Goal: Task Accomplishment & Management: Manage account settings

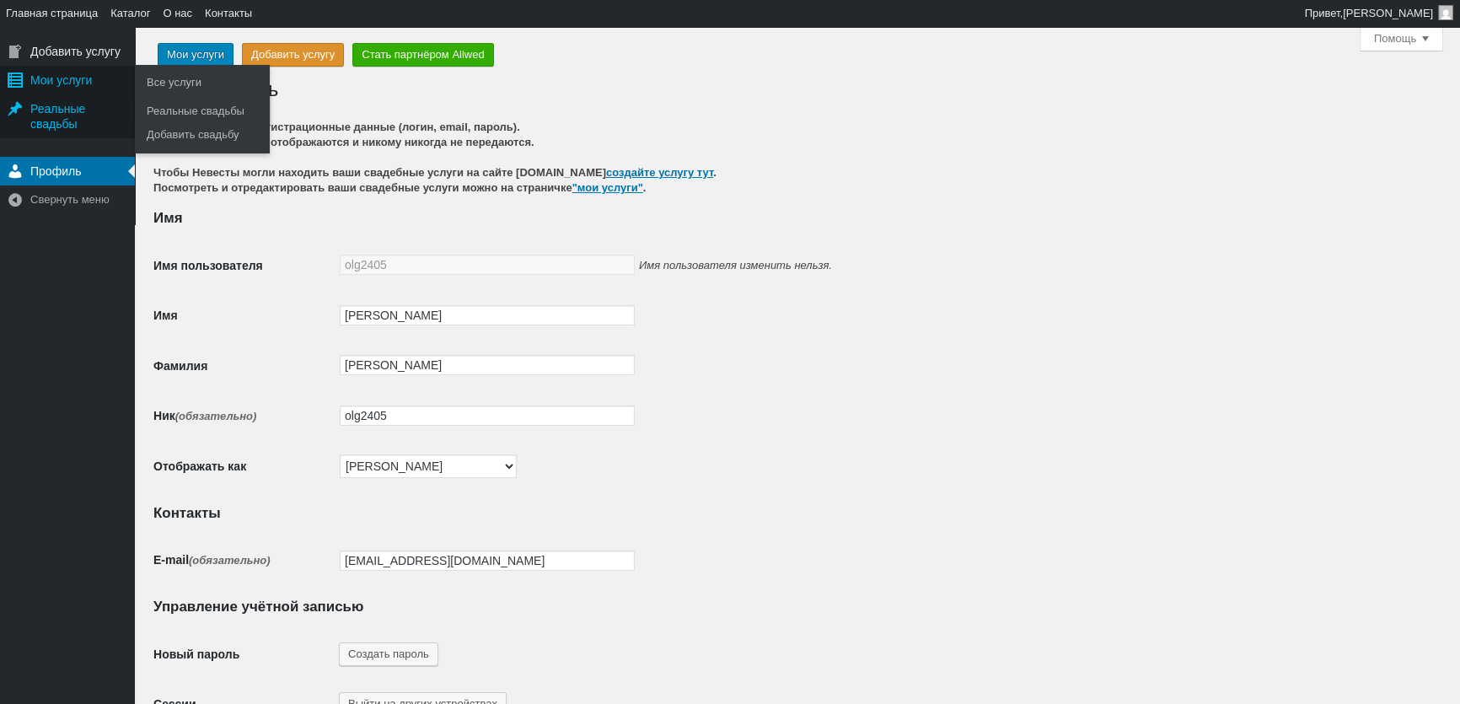
click at [67, 78] on div "Мои услуги" at bounding box center [67, 80] width 135 height 29
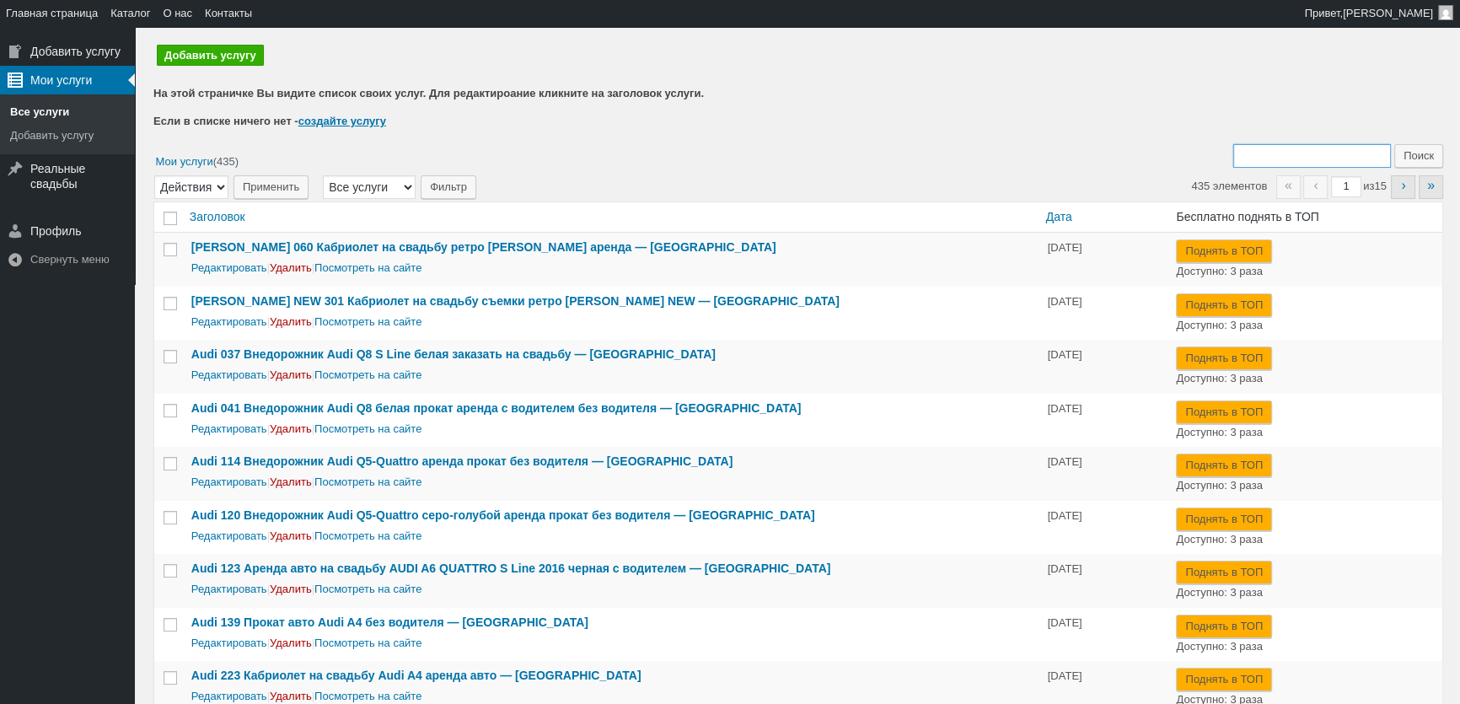
click at [1278, 144] on input "Поиск:" at bounding box center [1313, 156] width 158 height 24
type input "366"
click at [1395, 144] on input "Поиск" at bounding box center [1419, 156] width 49 height 24
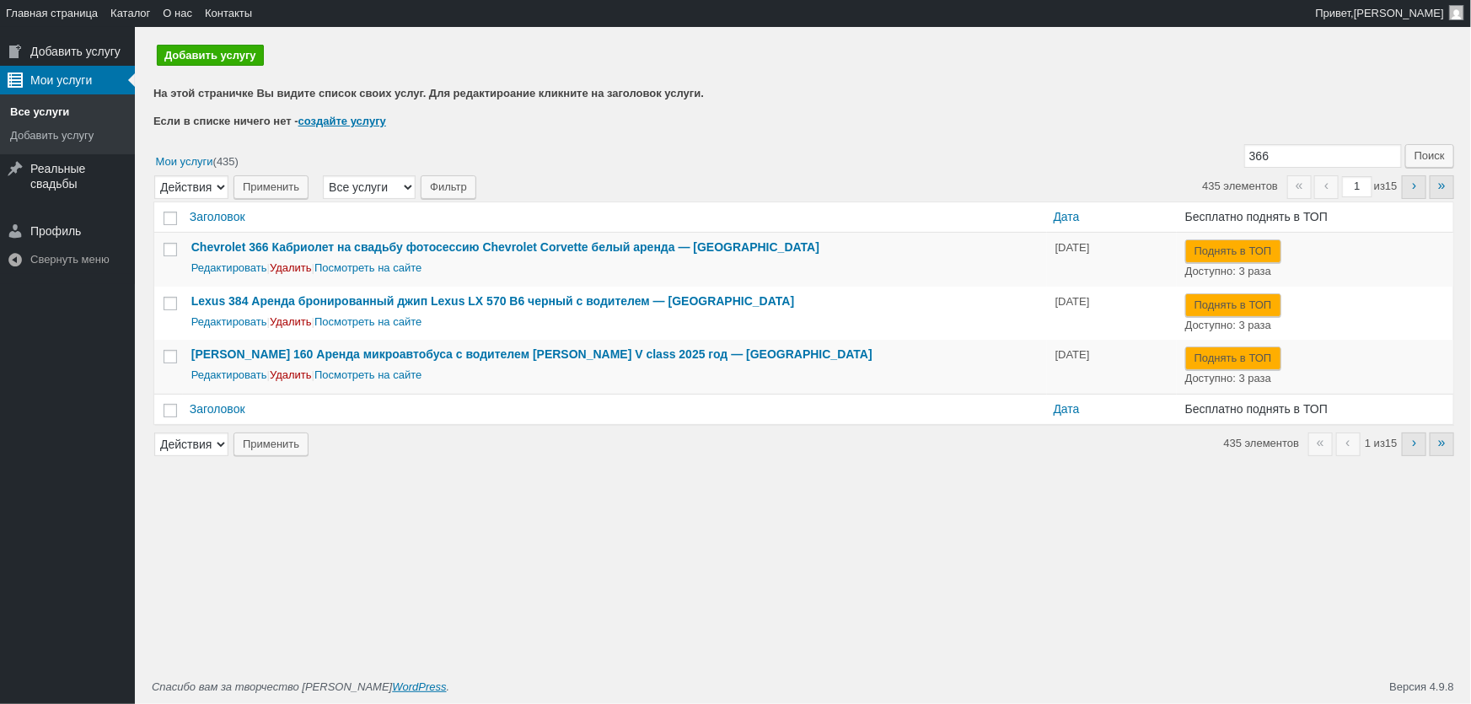
click at [222, 259] on div "Редактировать | Удалить | Посмотреть на сайте" at bounding box center [614, 267] width 847 height 19
click at [223, 267] on link "Редактировать" at bounding box center [229, 267] width 76 height 13
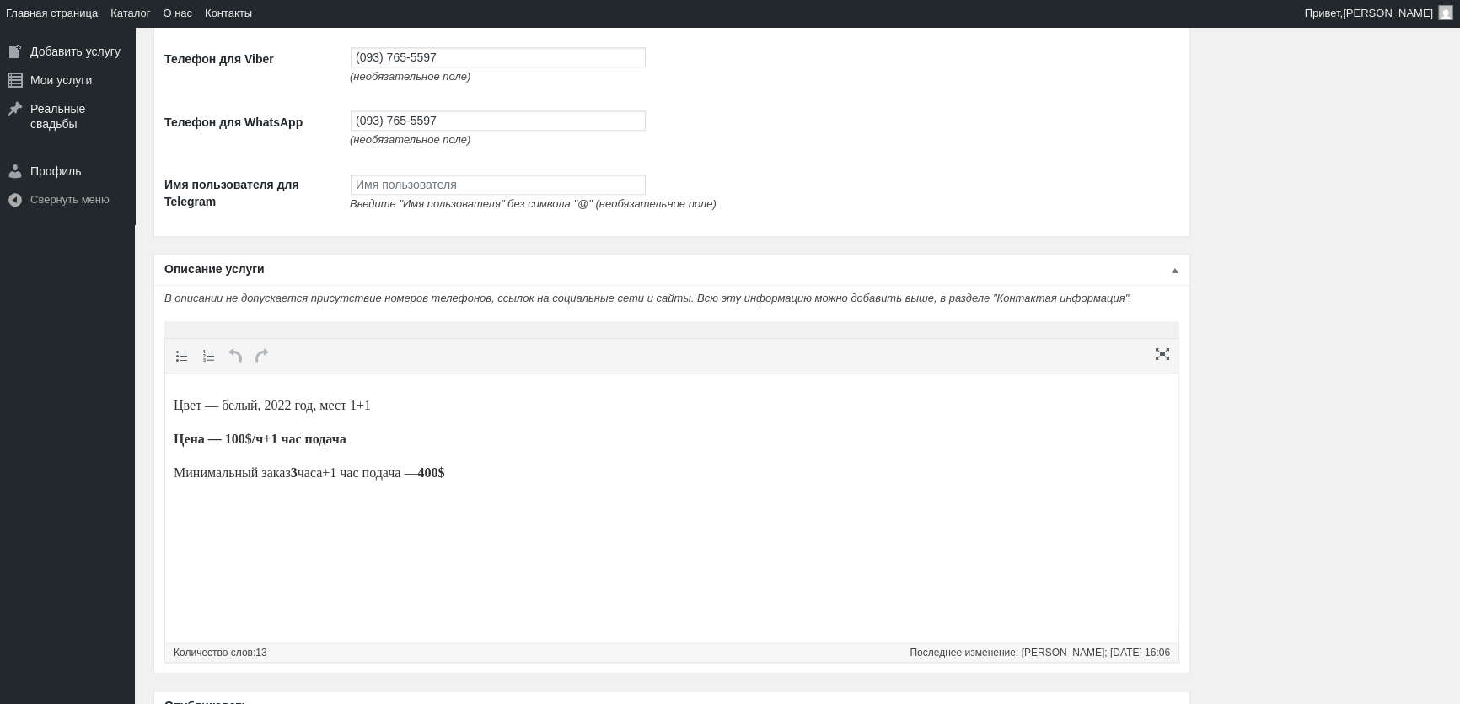
scroll to position [2299, 0]
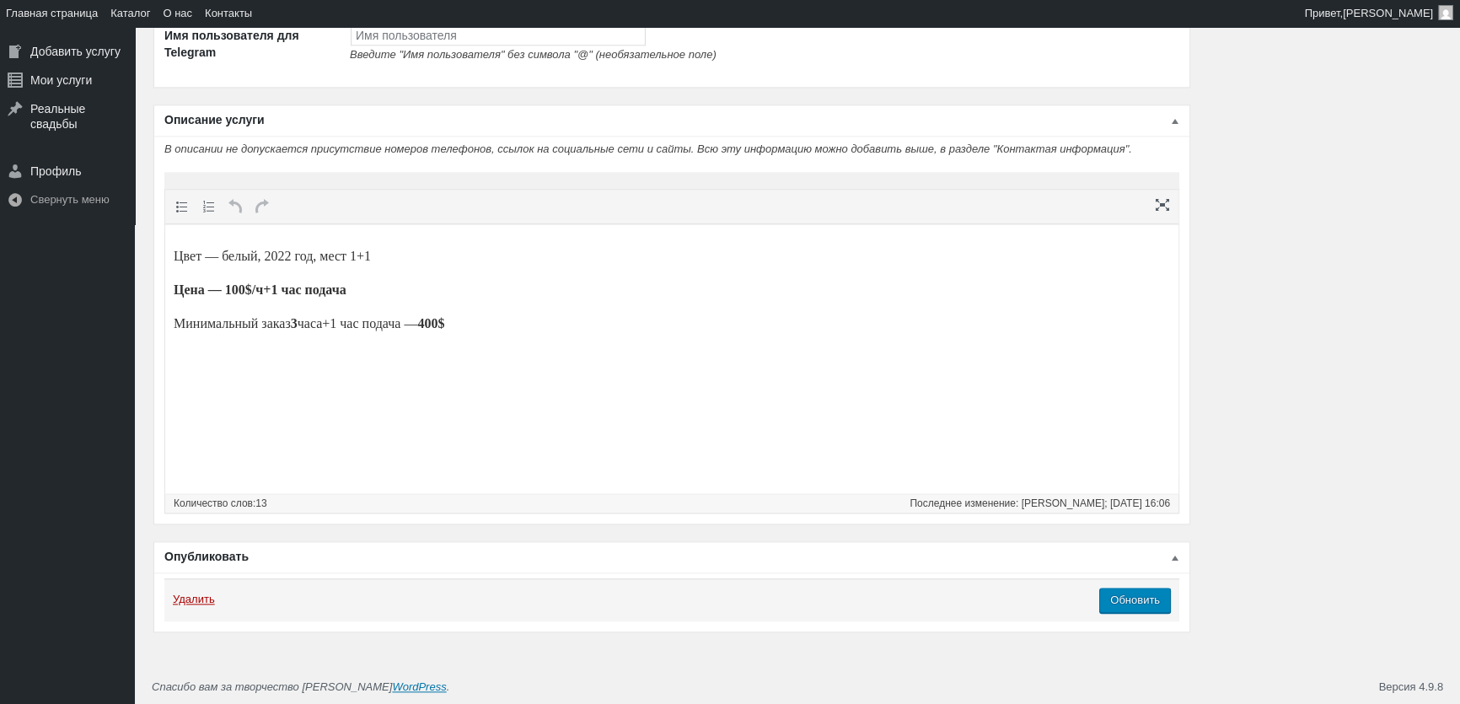
drag, startPoint x: 297, startPoint y: 255, endPoint x: 314, endPoint y: 242, distance: 21.1
click at [297, 254] on p "Цвет — белый, 2022 год, мест 1+1" at bounding box center [672, 256] width 997 height 20
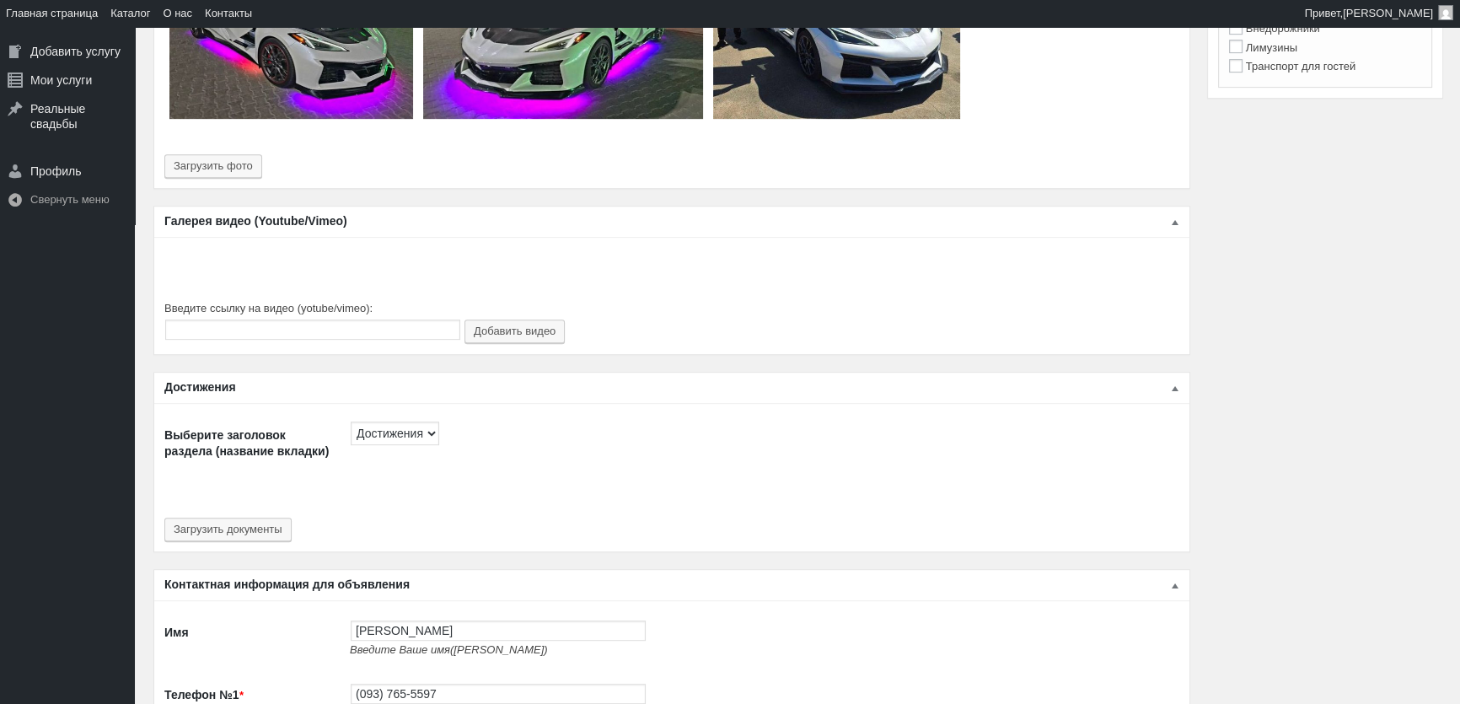
scroll to position [860, 0]
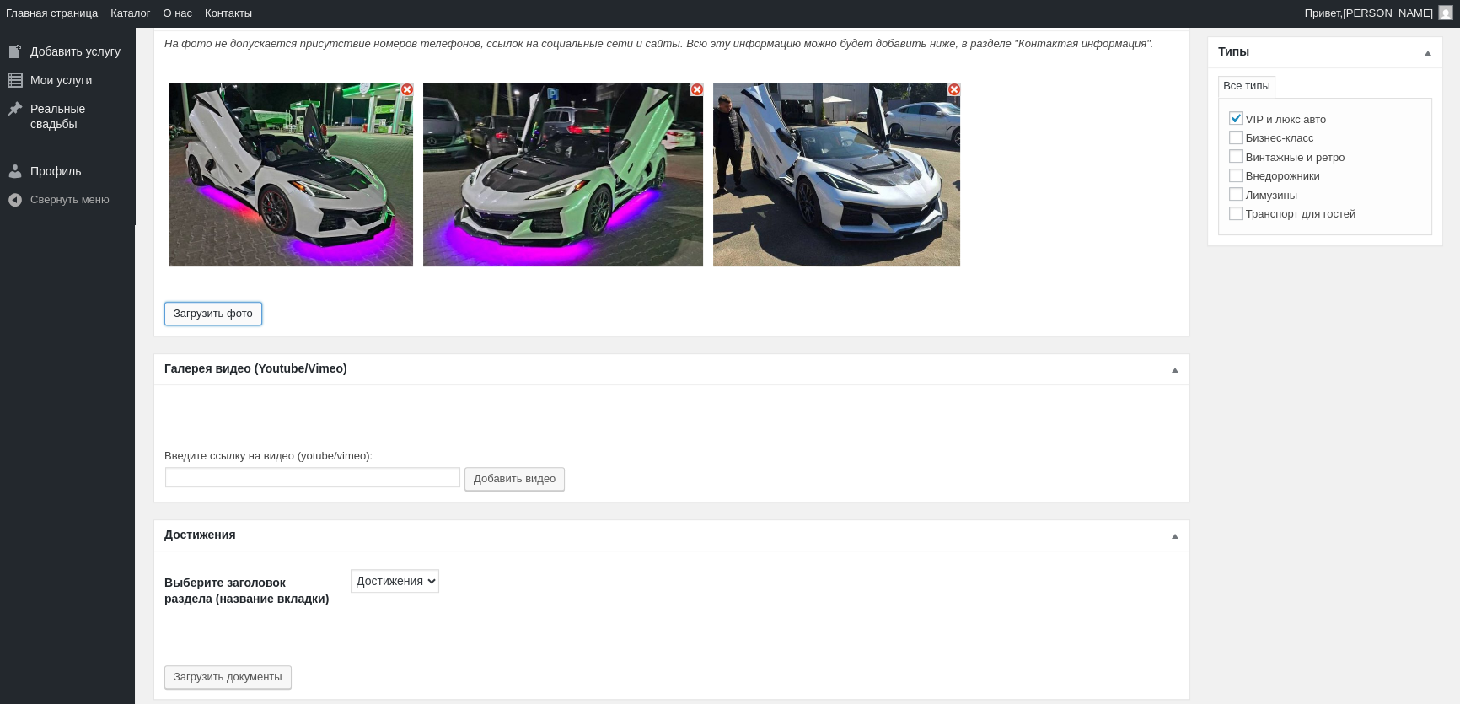
click at [218, 302] on button "Загрузить фото" at bounding box center [213, 314] width 98 height 24
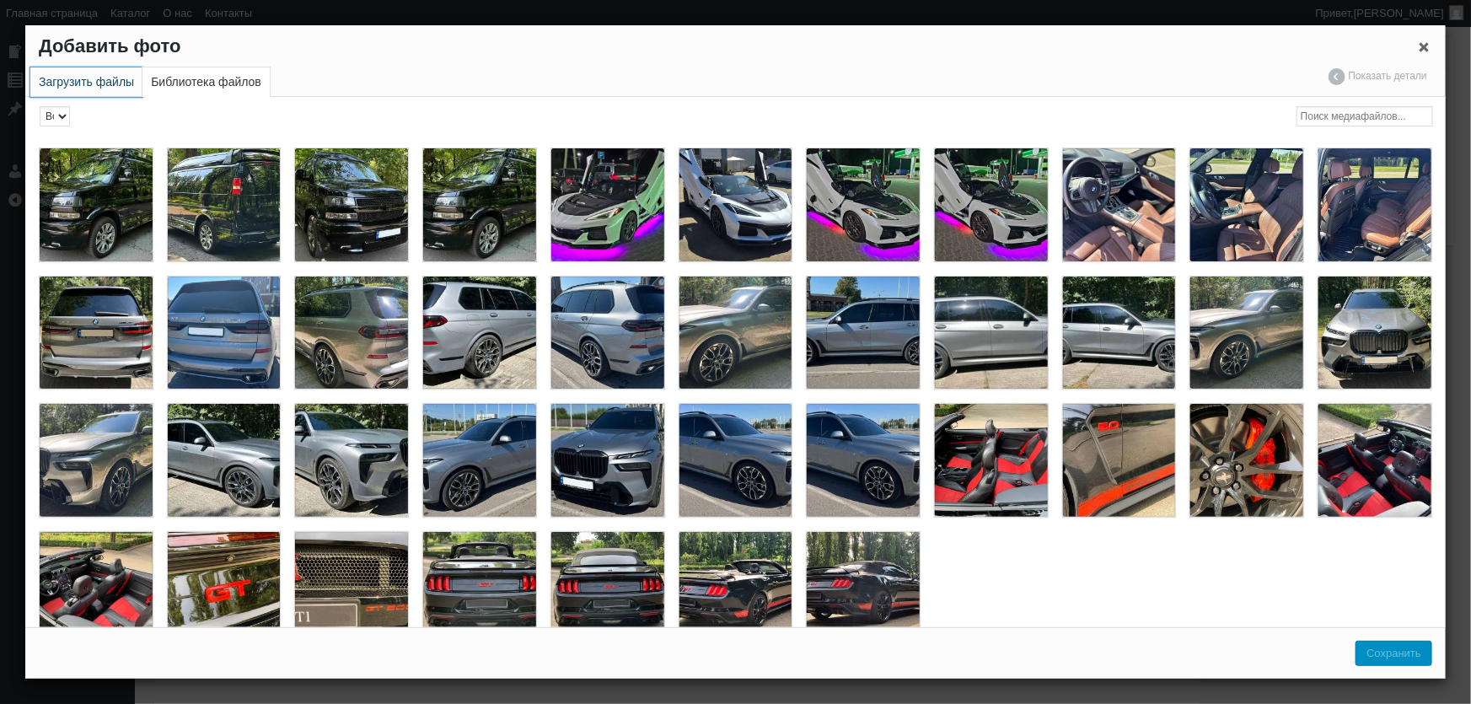
click at [95, 90] on link "Загрузить файлы" at bounding box center [86, 82] width 112 height 30
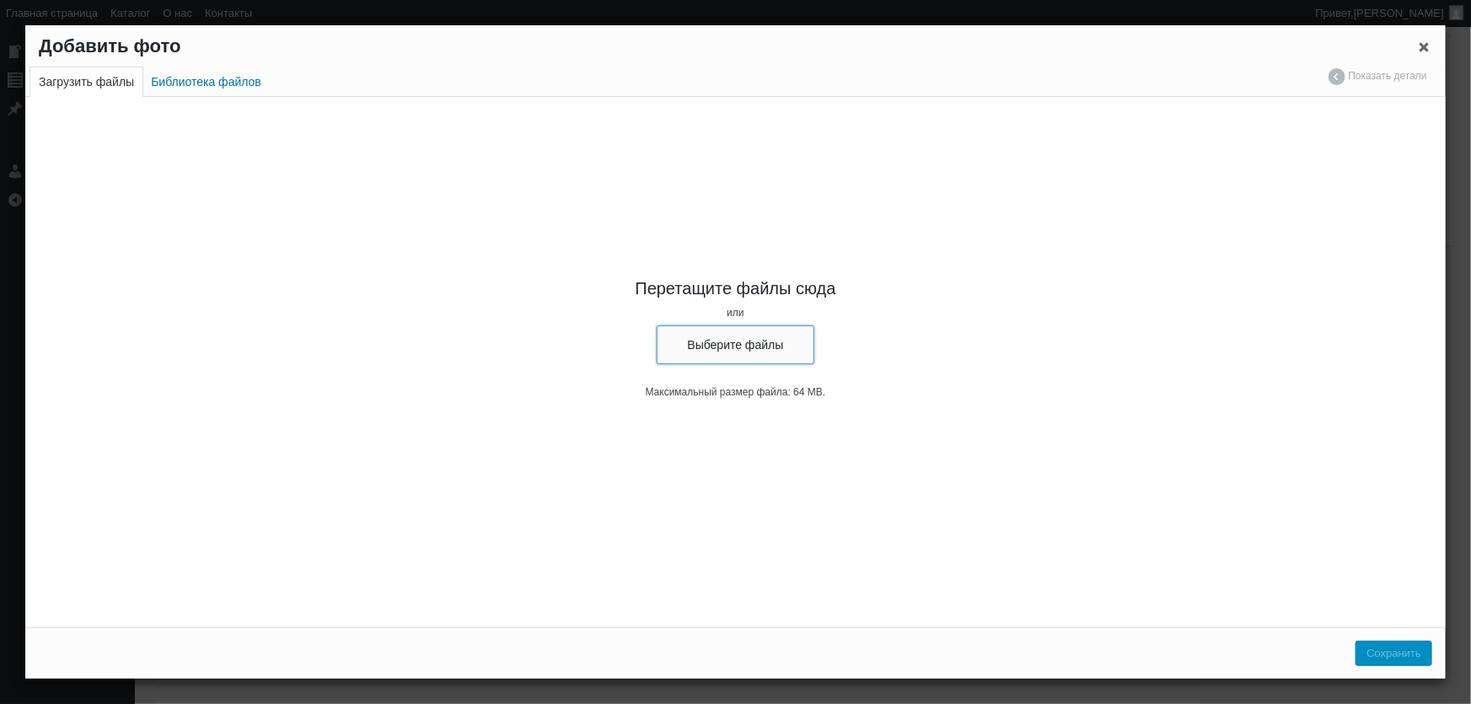
click at [717, 334] on button "Выберите файлы" at bounding box center [736, 344] width 159 height 39
type input "C:\fakepath\Chevrolet-Corvette-кабриолет-на-прокат-аренда-кабриолет-для-съемки-…"
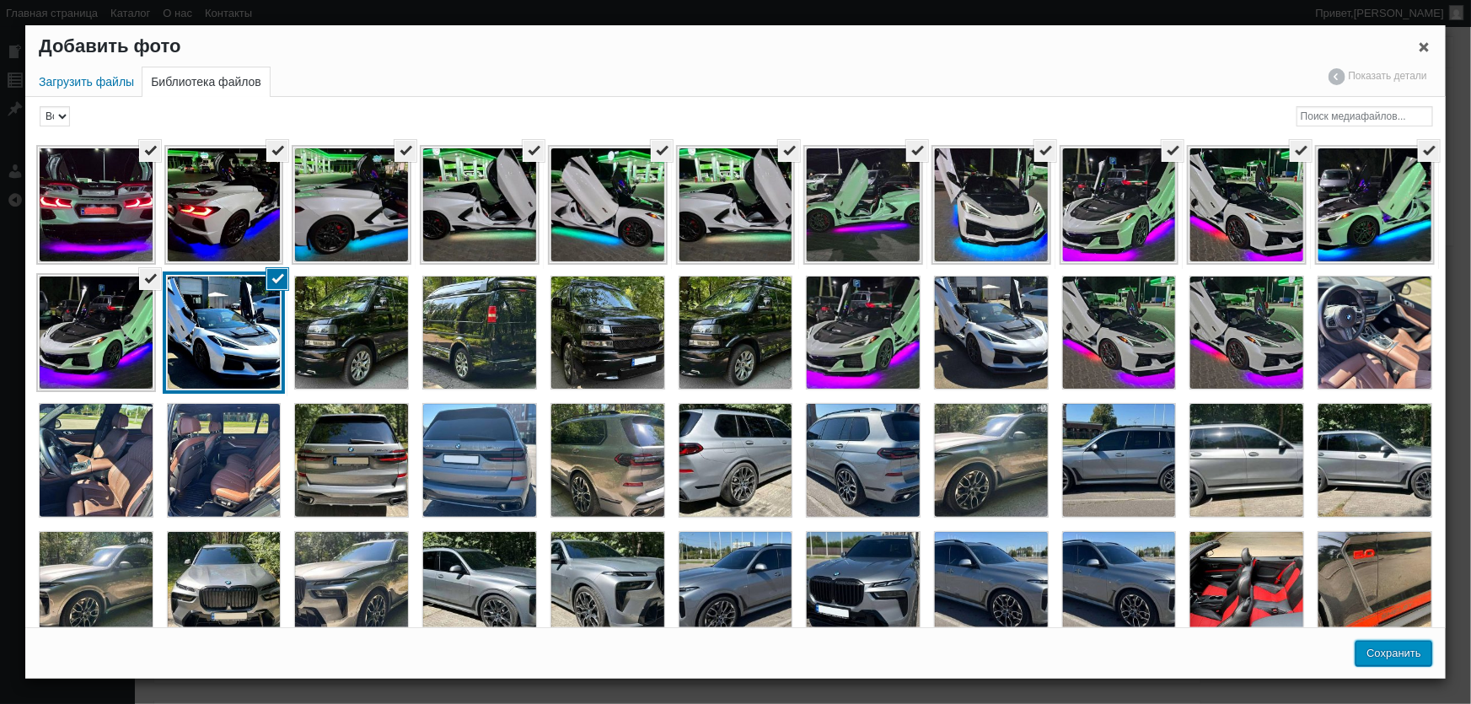
click at [1386, 659] on button "Сохранить" at bounding box center [1394, 653] width 77 height 25
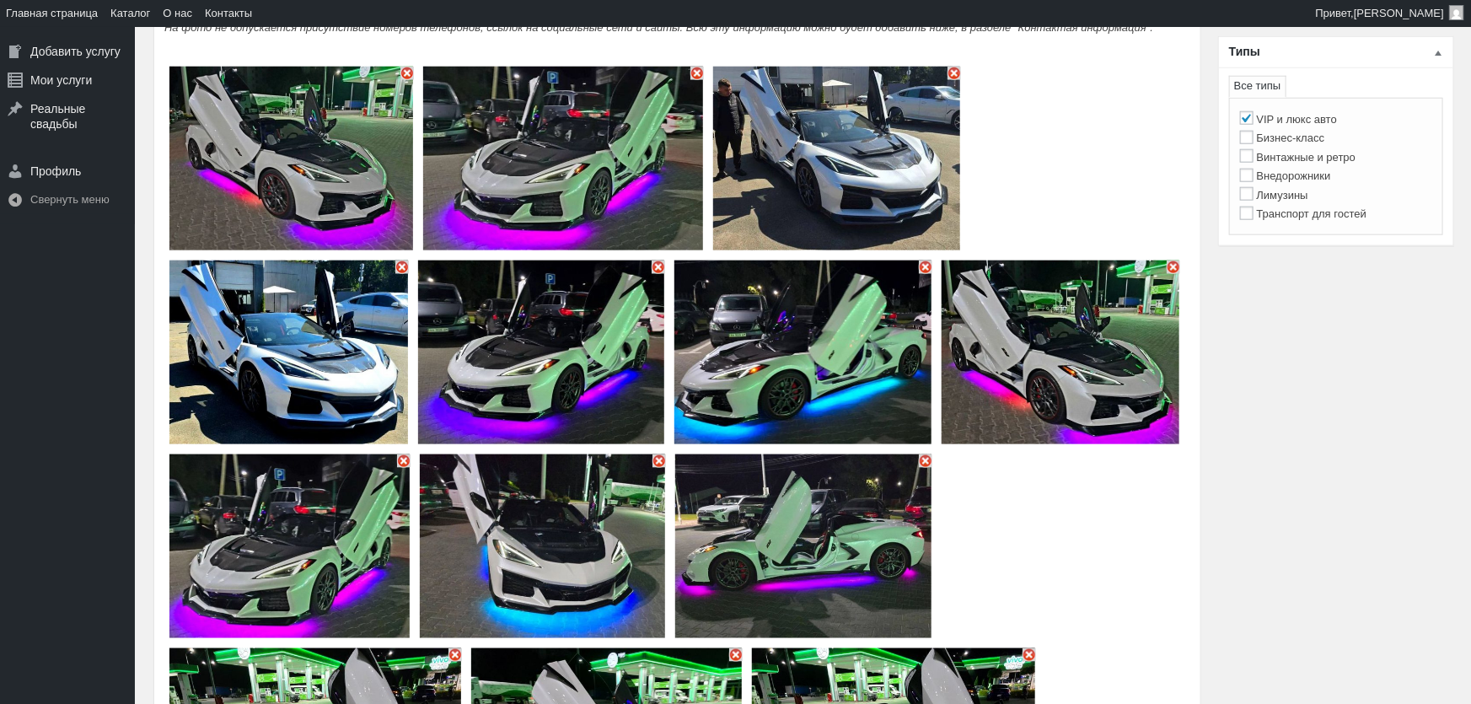
type input "16"
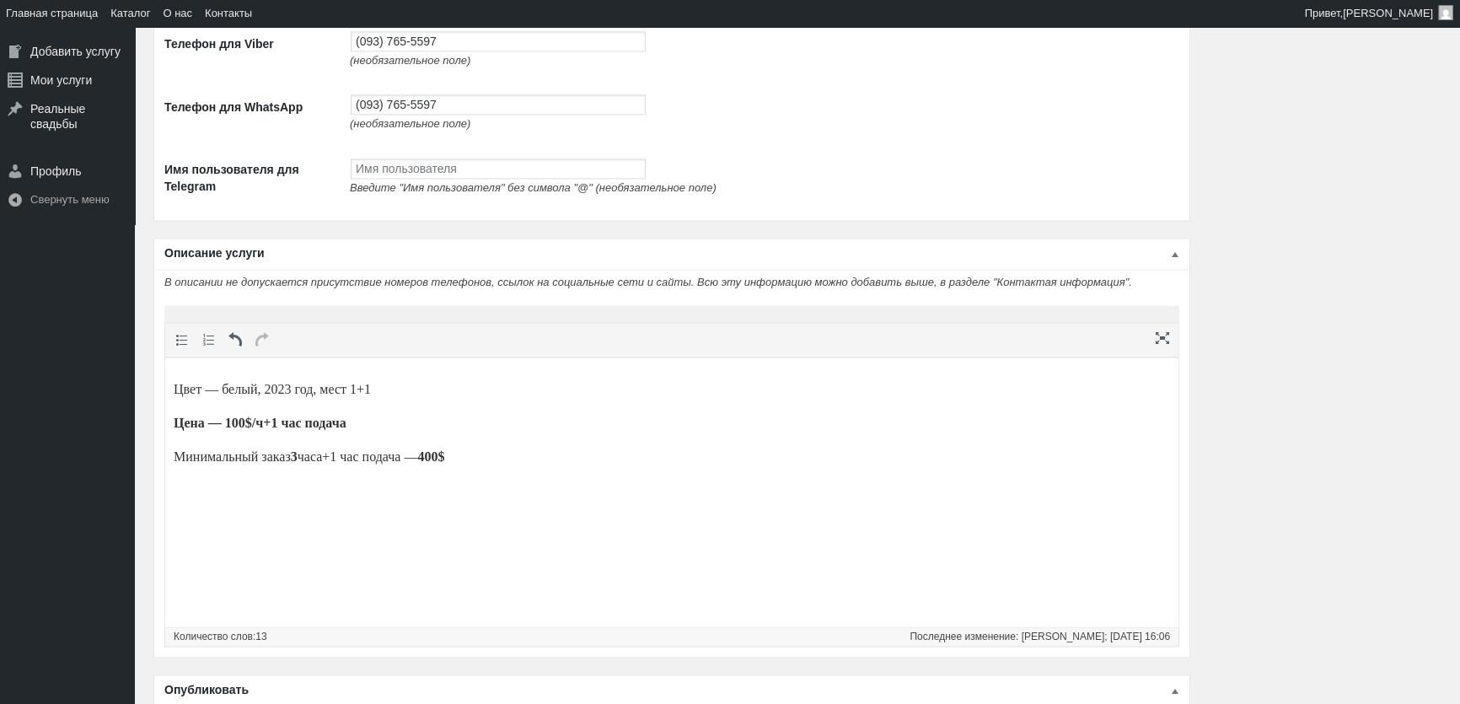
scroll to position [3287, 0]
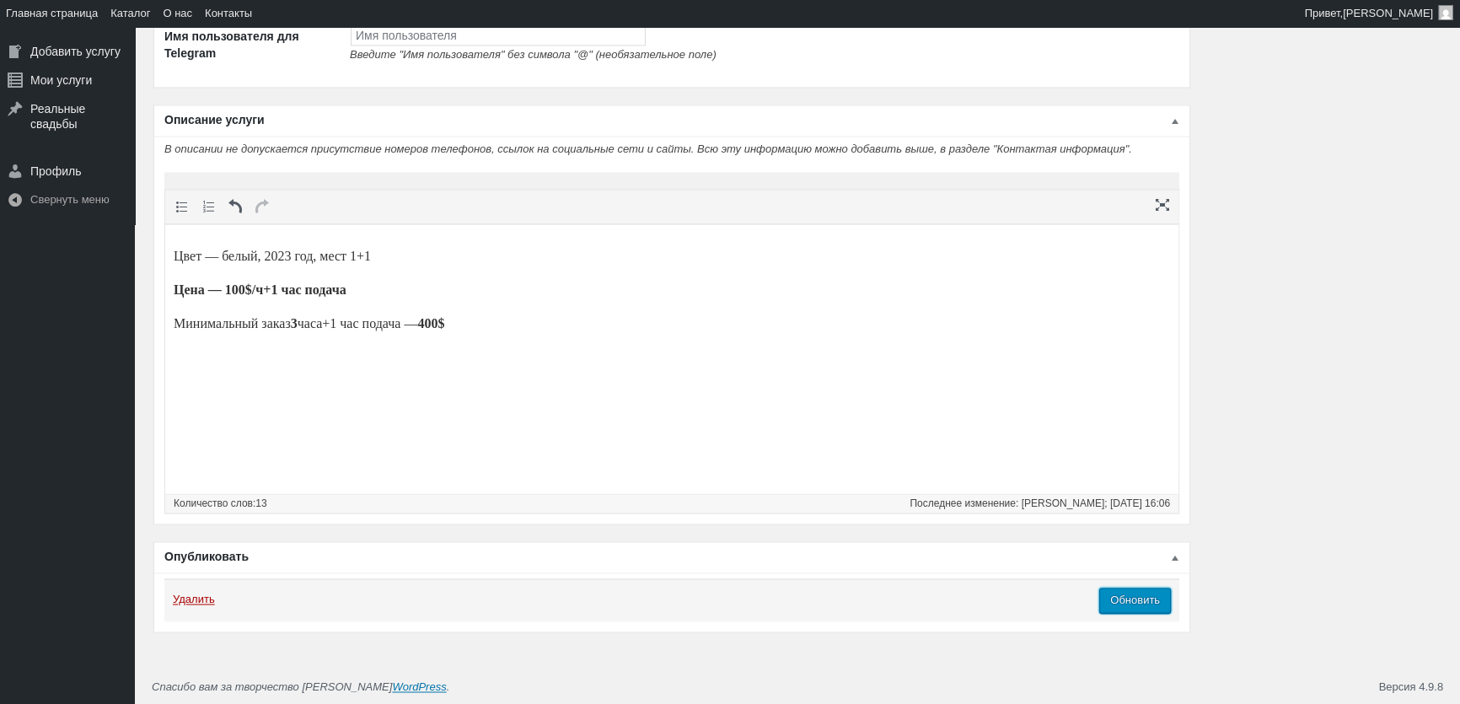
click at [1145, 599] on input "Обновить" at bounding box center [1136, 600] width 72 height 25
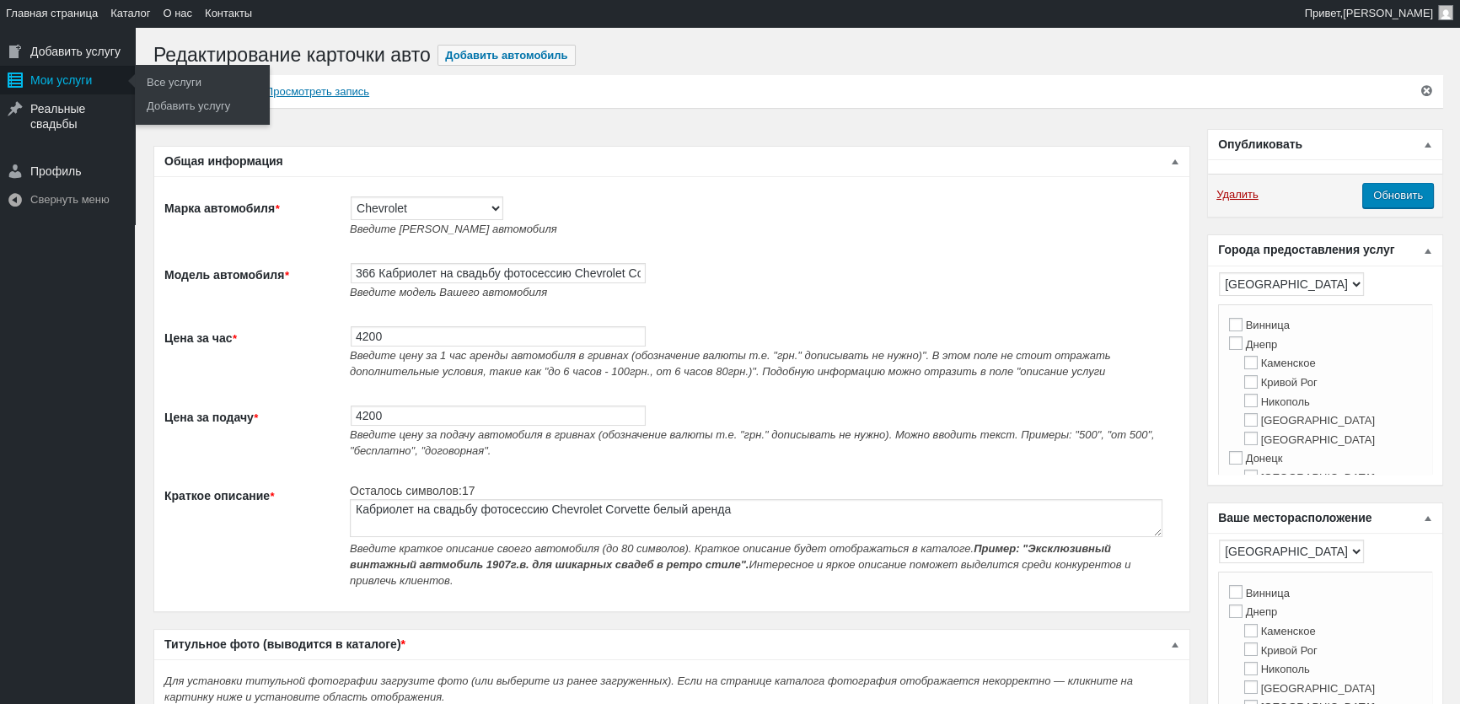
click at [64, 73] on div "Мои услуги" at bounding box center [67, 80] width 135 height 29
